Goal: Use online tool/utility: Utilize a website feature to perform a specific function

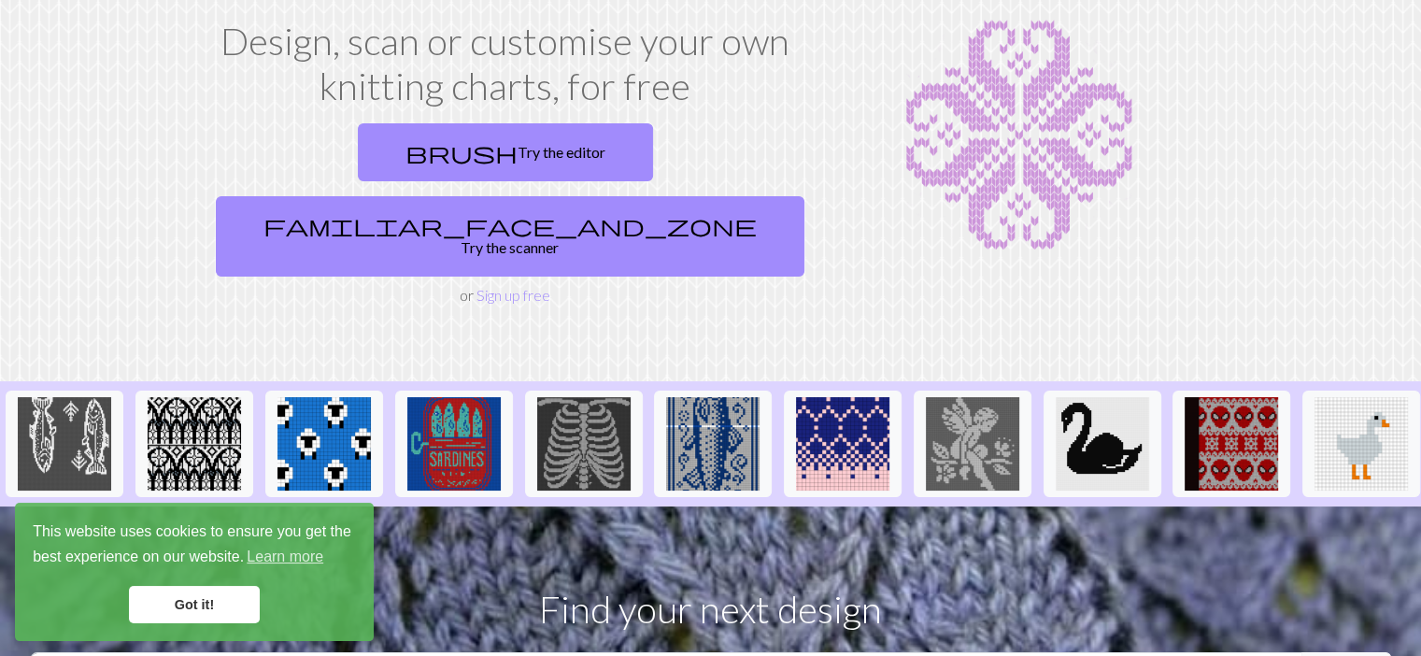
scroll to position [93, 0]
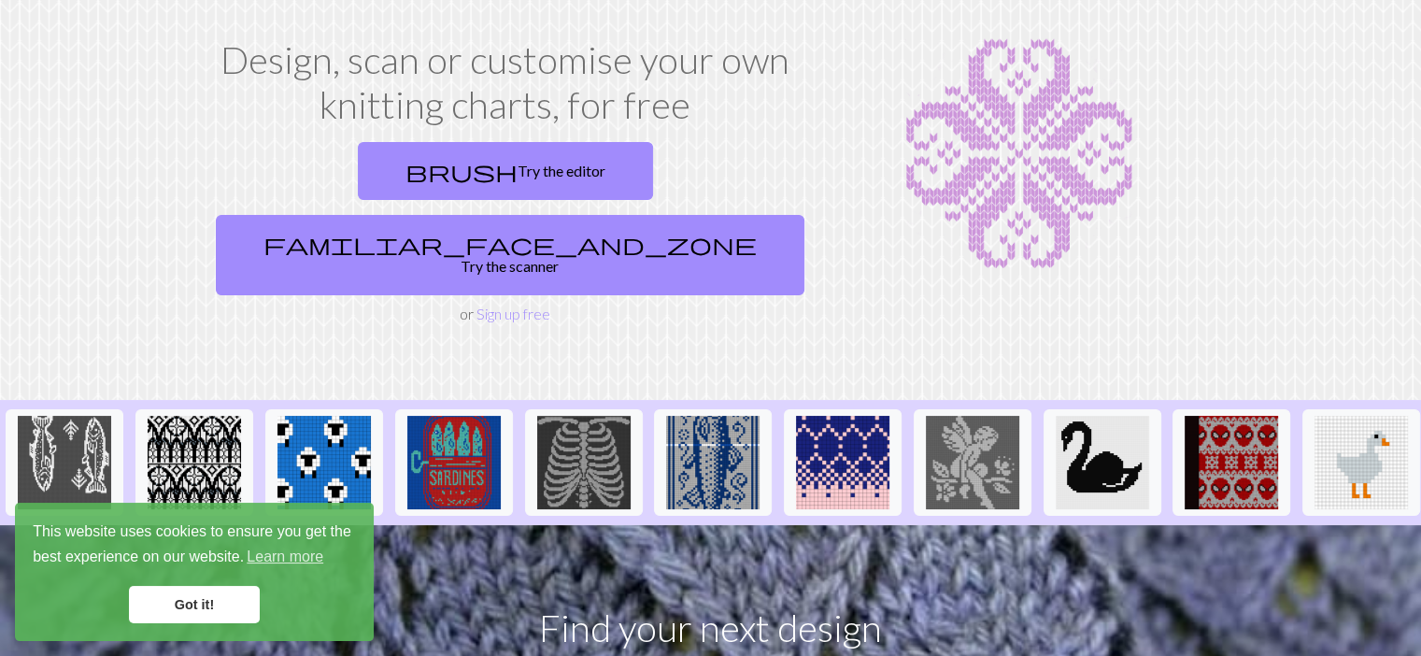
click at [715, 215] on link "familiar_face_and_zone Try the scanner" at bounding box center [510, 255] width 588 height 80
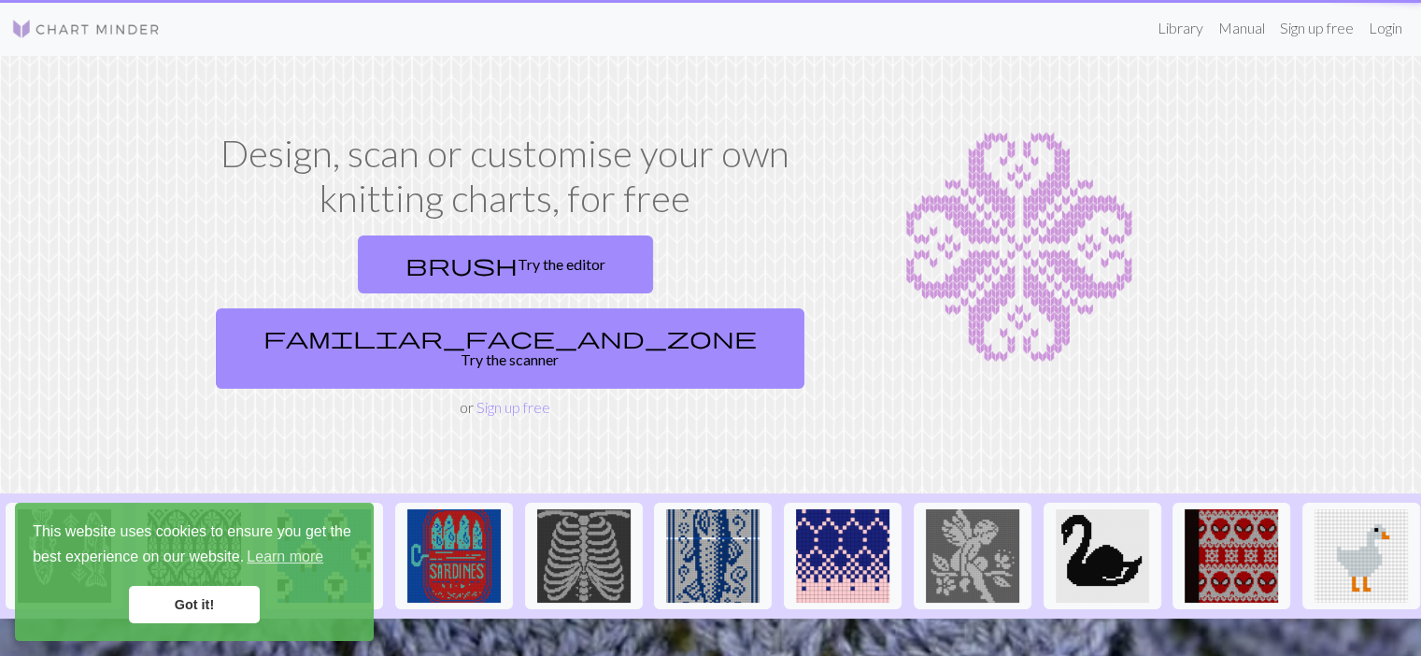
click at [395, 244] on link "brush Try the editor" at bounding box center [505, 264] width 295 height 58
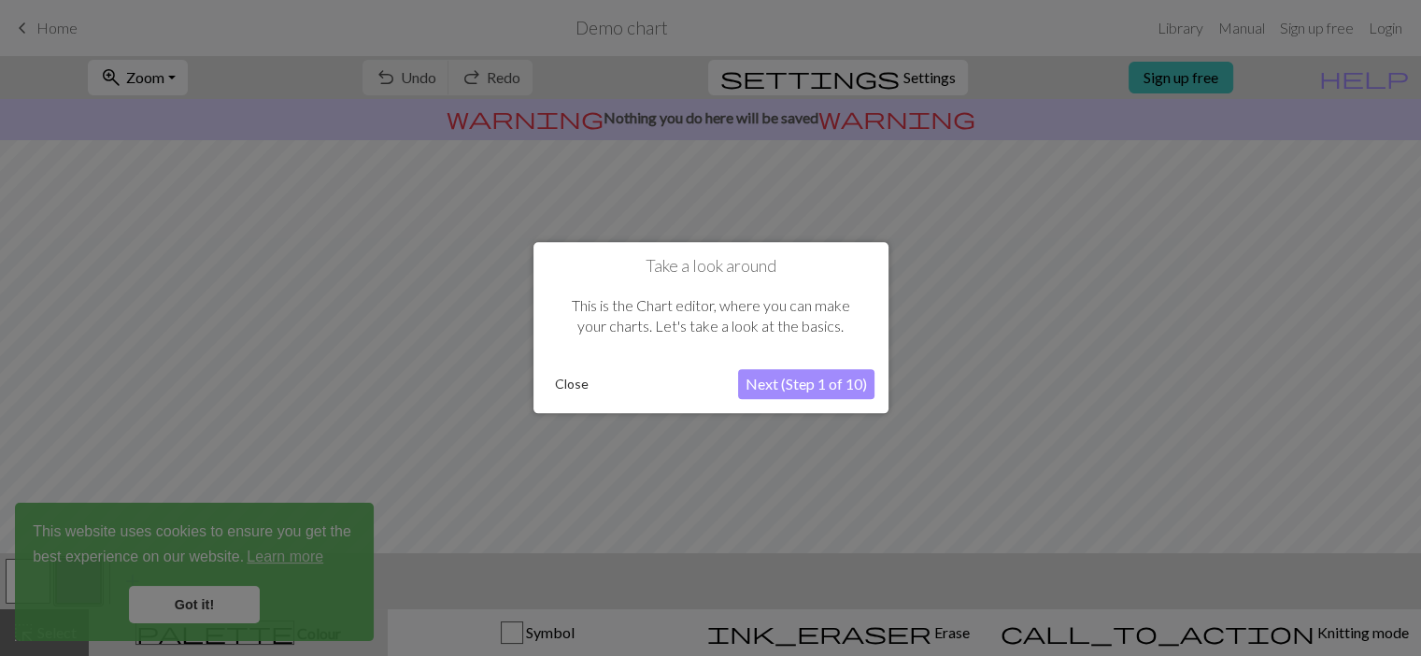
click at [553, 389] on button "Close" at bounding box center [571, 385] width 49 height 28
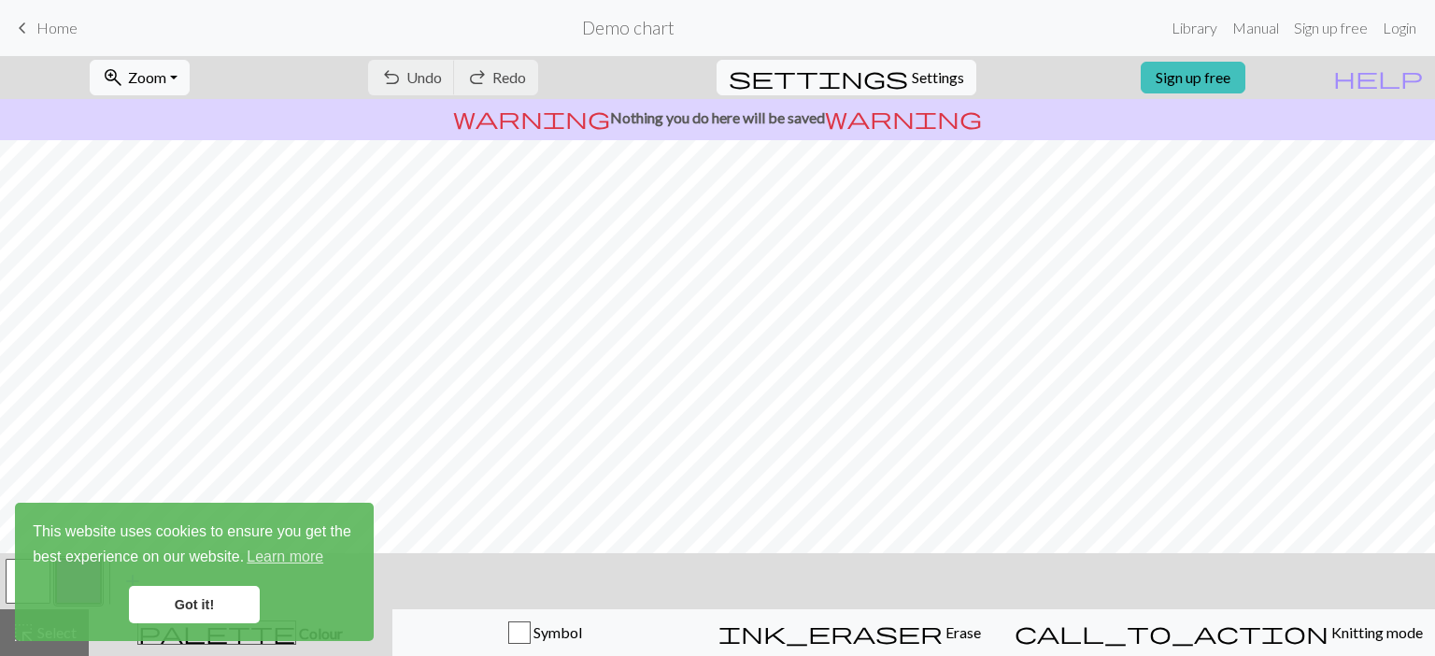
click at [181, 597] on link "Got it!" at bounding box center [194, 604] width 131 height 37
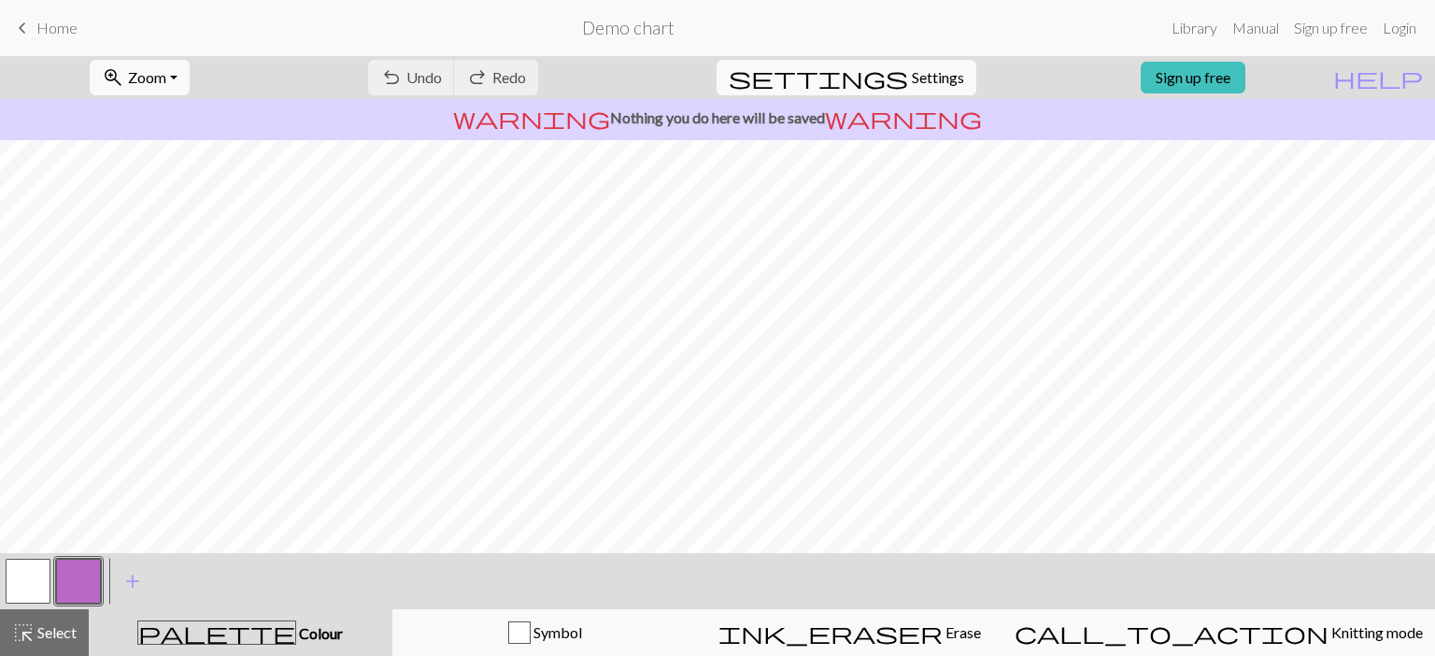
click at [1253, 610] on button "call_to_action Knitting mode Knitting mode" at bounding box center [1218, 632] width 432 height 47
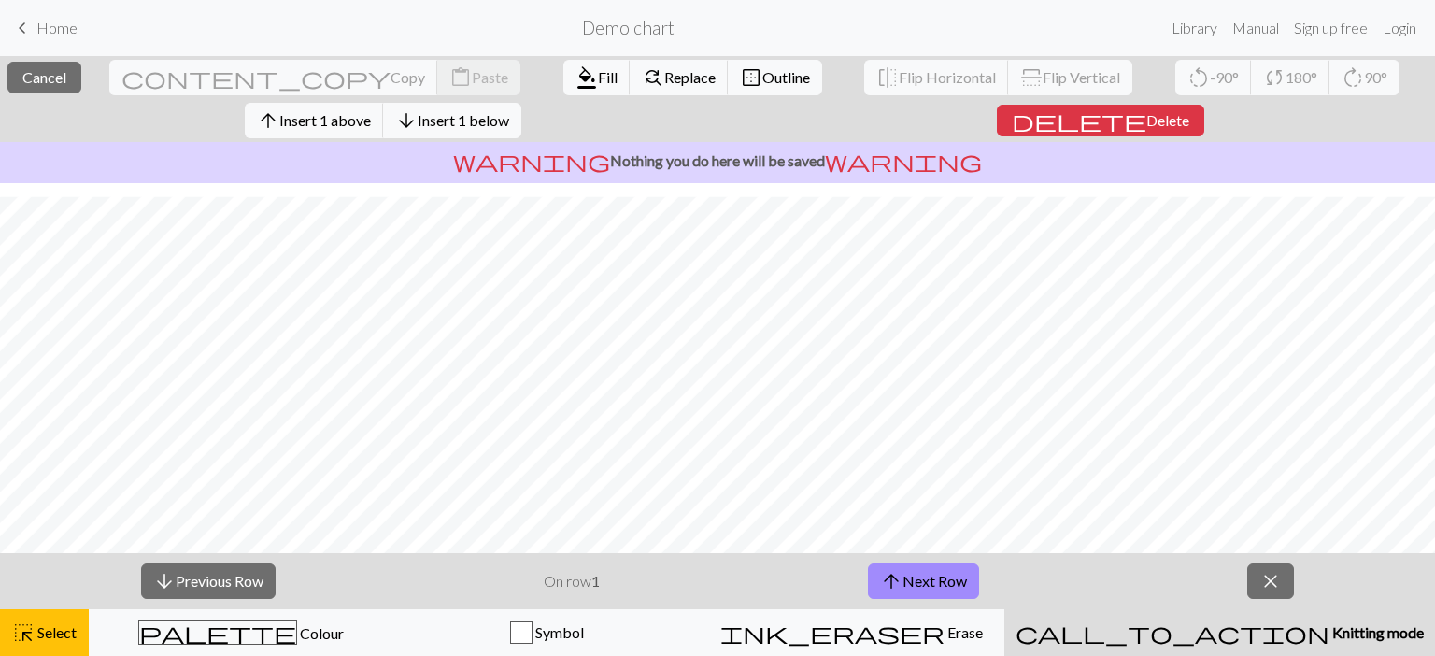
scroll to position [283, 0]
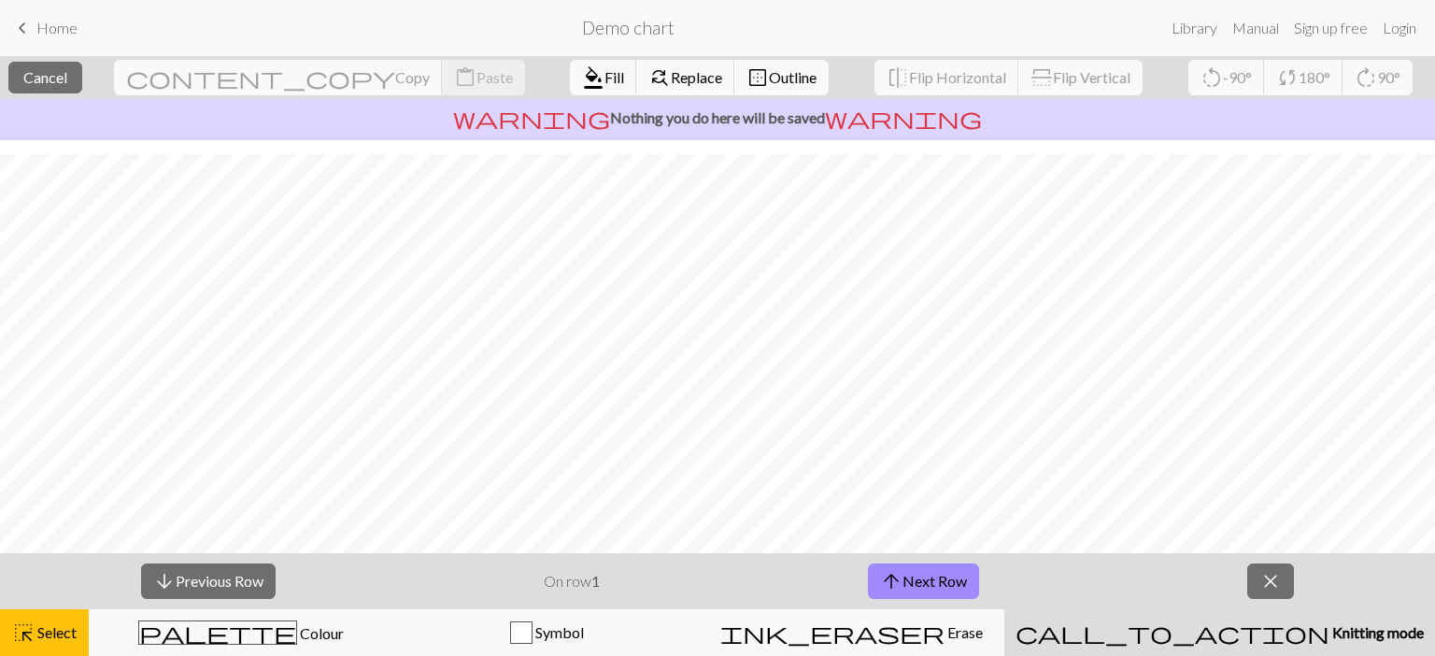
click at [1267, 581] on span "close" at bounding box center [1270, 581] width 22 height 26
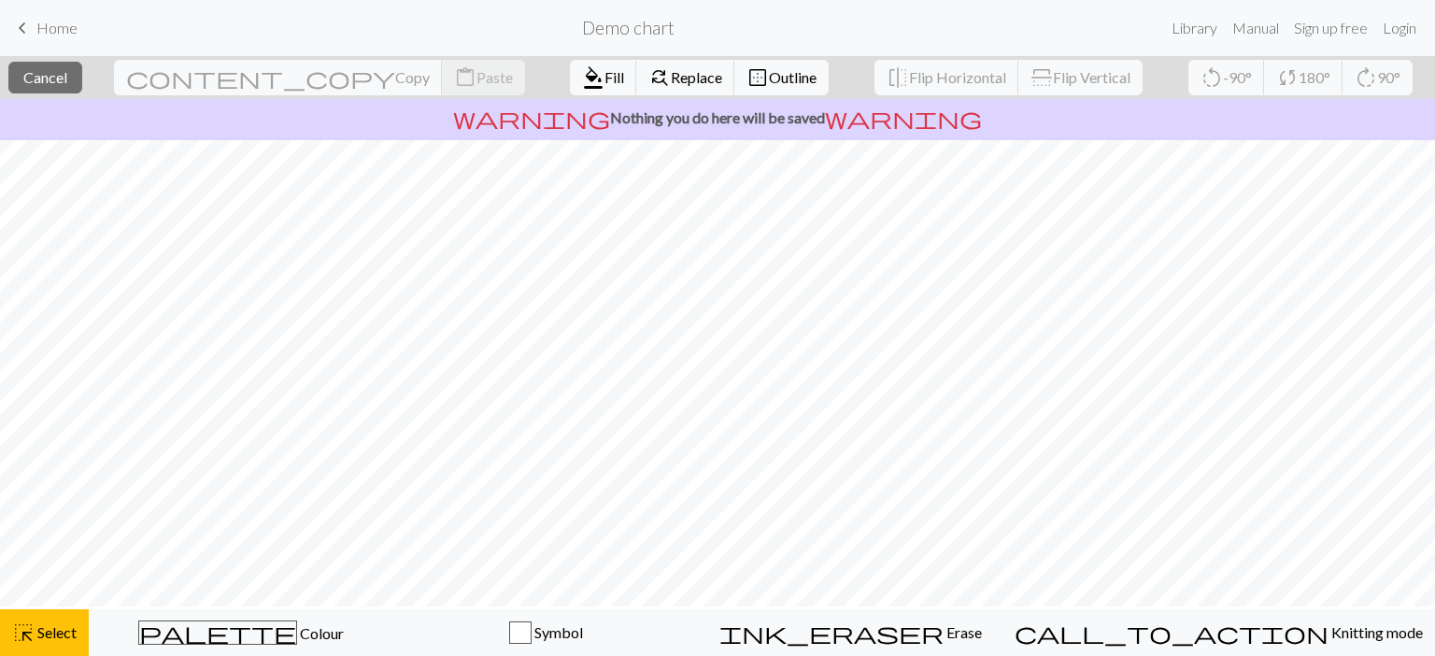
scroll to position [0, 0]
click at [746, 81] on span "border_outer" at bounding box center [757, 77] width 22 height 26
